Goal: Information Seeking & Learning: Learn about a topic

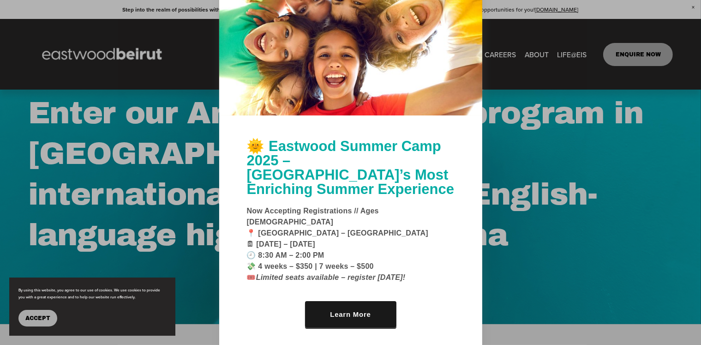
scroll to position [65, 0]
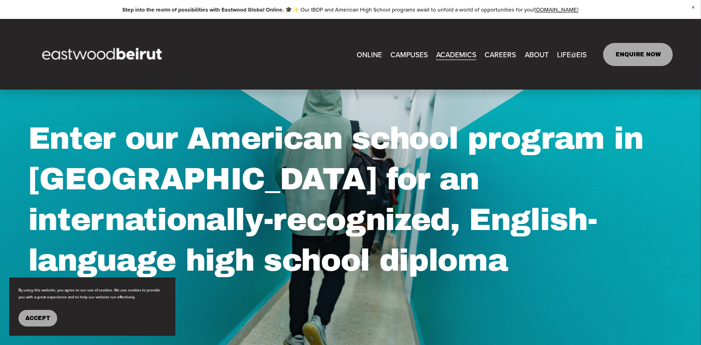
click at [504, 54] on link "CAREERS" at bounding box center [500, 54] width 31 height 14
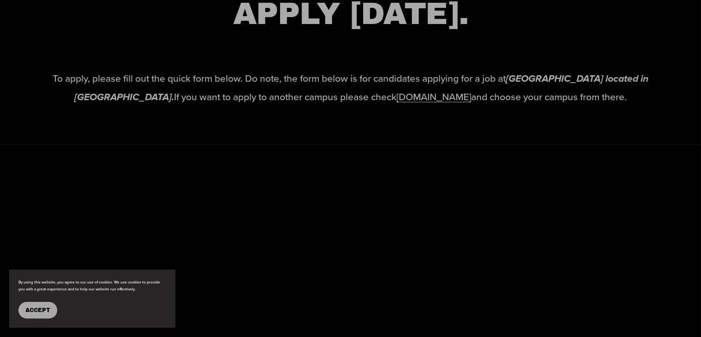
scroll to position [1461, 0]
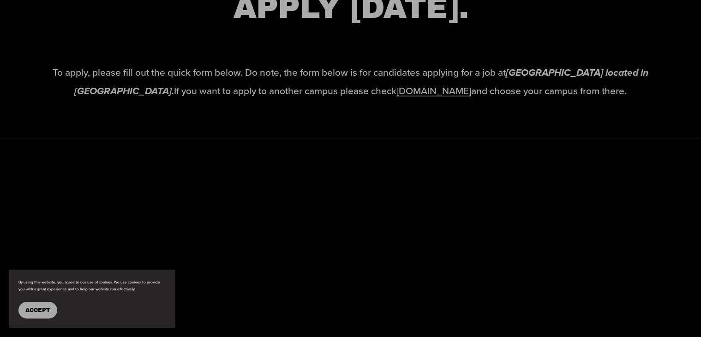
click at [397, 97] on link "[DOMAIN_NAME]" at bounding box center [434, 91] width 75 height 14
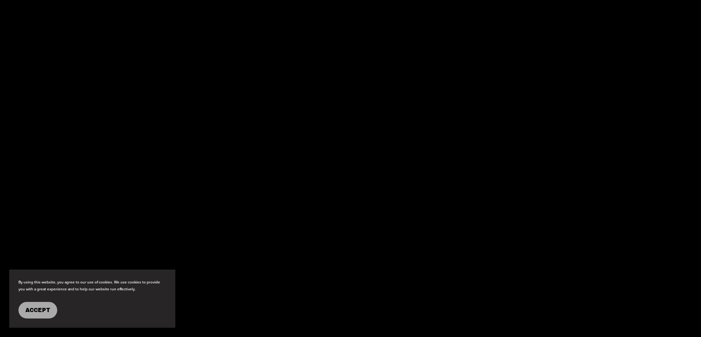
scroll to position [1646, 0]
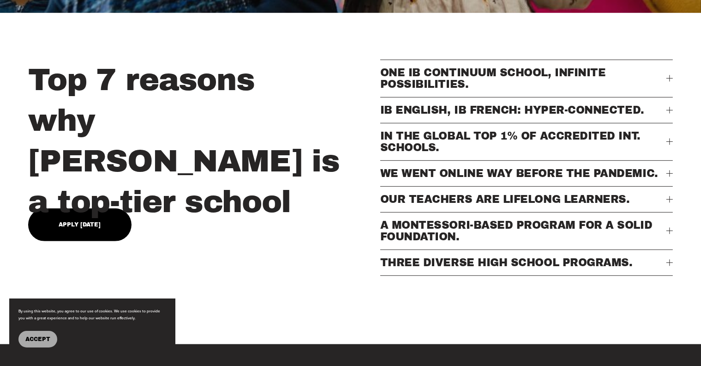
scroll to position [351, 0]
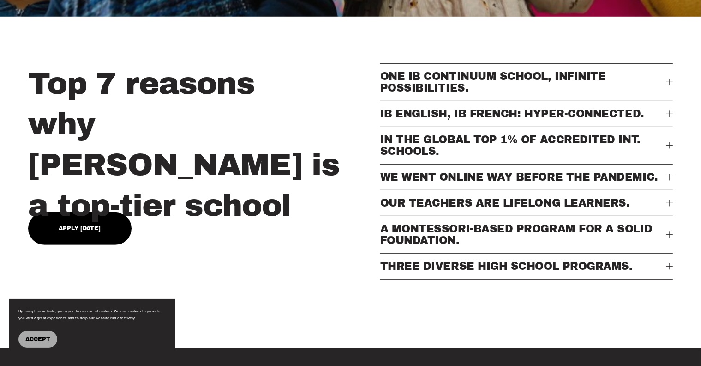
click at [87, 217] on link "Apply [DATE]" at bounding box center [79, 228] width 103 height 33
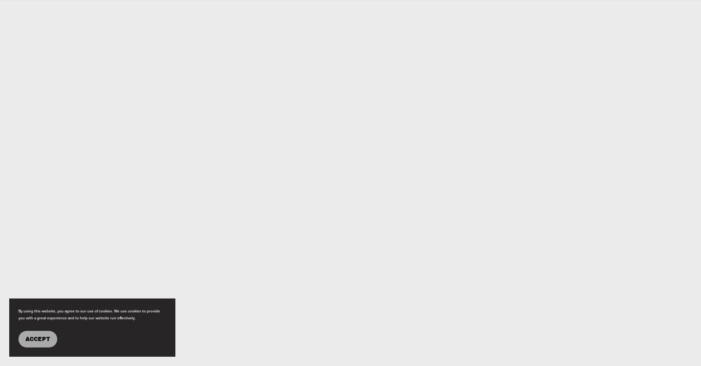
scroll to position [499, 0]
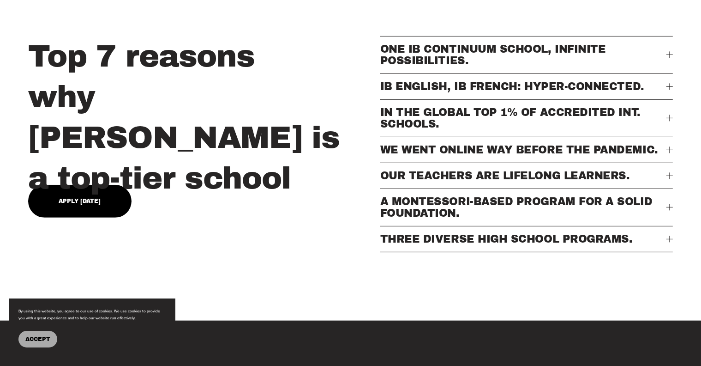
scroll to position [351, 0]
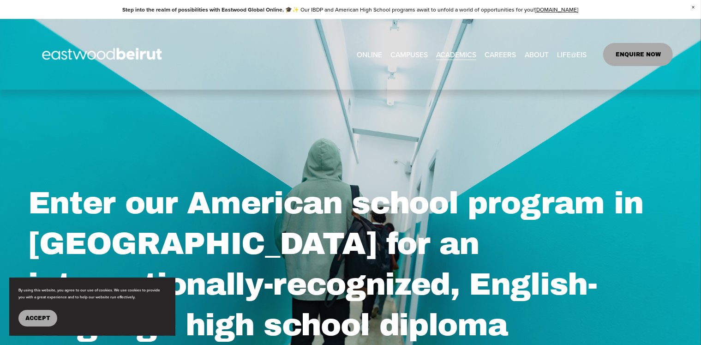
click at [491, 55] on link "CAREERS" at bounding box center [500, 54] width 31 height 14
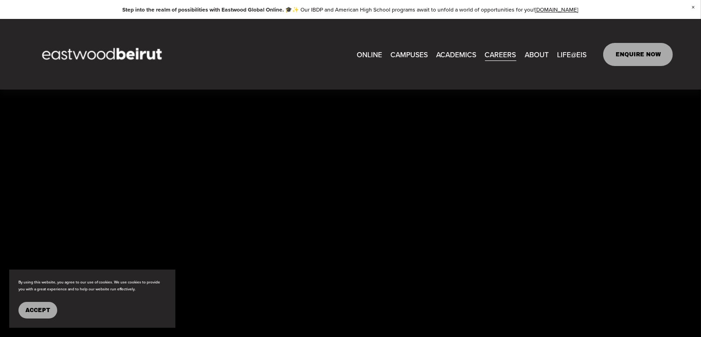
scroll to position [1570, 0]
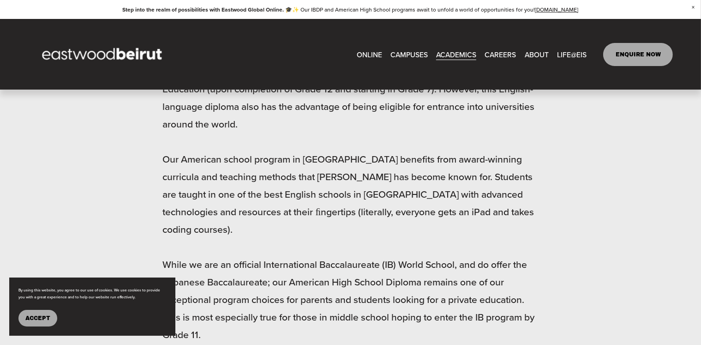
scroll to position [776, 0]
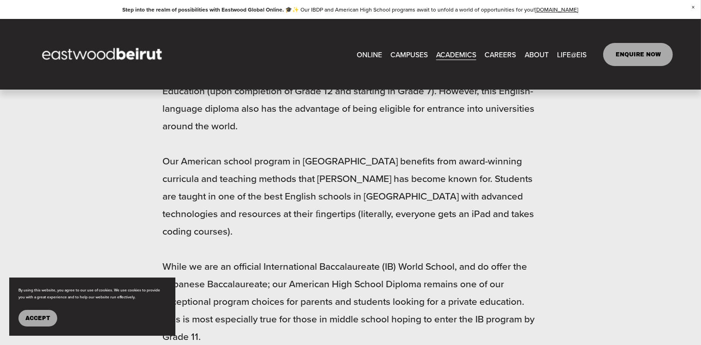
click at [500, 54] on link "CAREERS" at bounding box center [500, 54] width 31 height 14
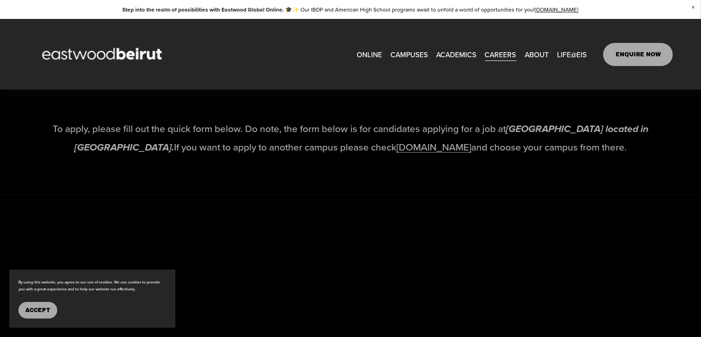
scroll to position [1403, 0]
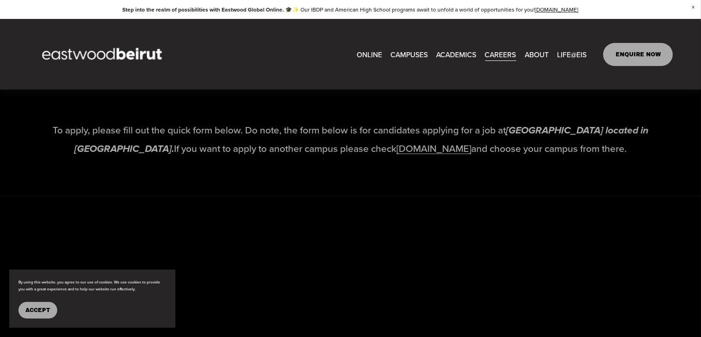
click at [37, 312] on span "Accept" at bounding box center [37, 310] width 25 height 6
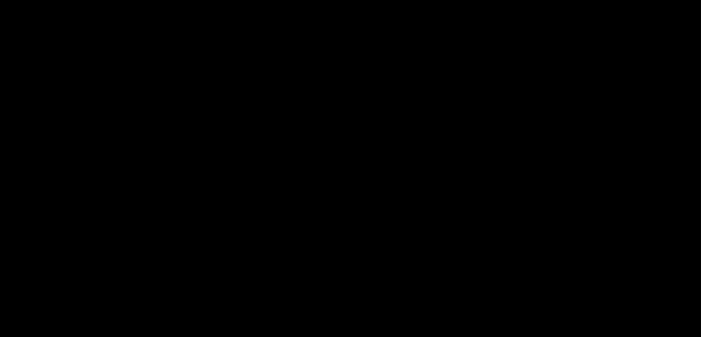
scroll to position [1662, 0]
click at [686, 182] on div at bounding box center [350, 291] width 701 height 661
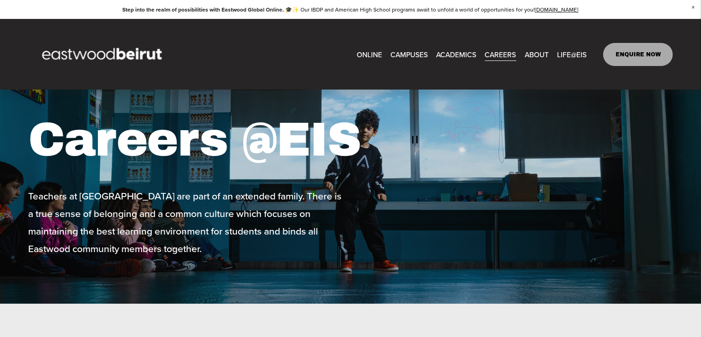
scroll to position [0, 0]
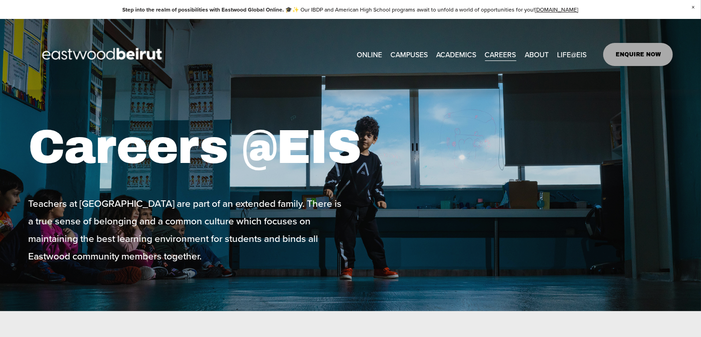
click at [0, 0] on span "Admissions" at bounding box center [0, 0] width 0 height 0
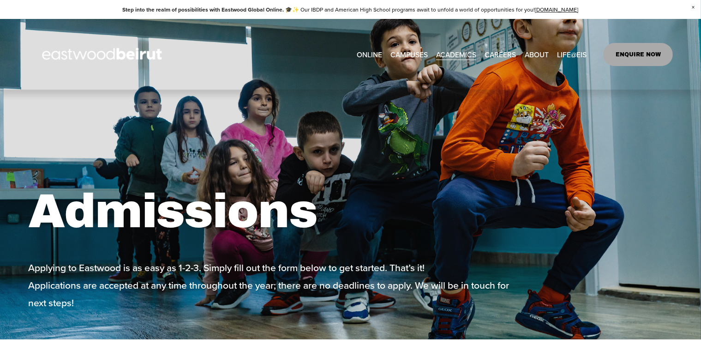
click at [0, 0] on span "Tuition & Financial Aid" at bounding box center [0, 0] width 0 height 0
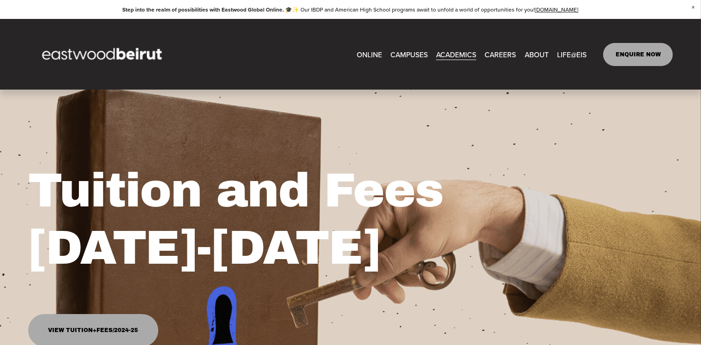
scroll to position [18, 0]
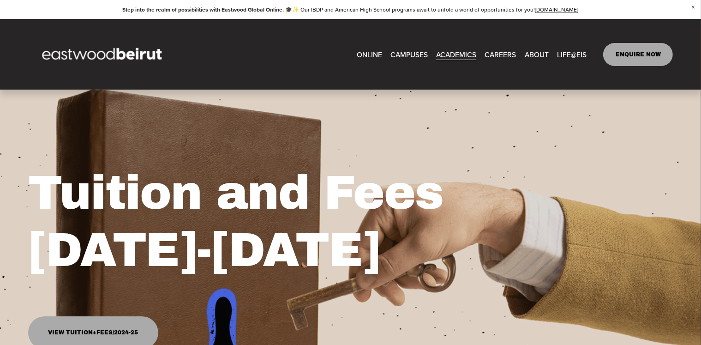
click at [127, 332] on link "View Tuition+Fees/2024-25" at bounding box center [93, 332] width 130 height 33
